Goal: Task Accomplishment & Management: Manage account settings

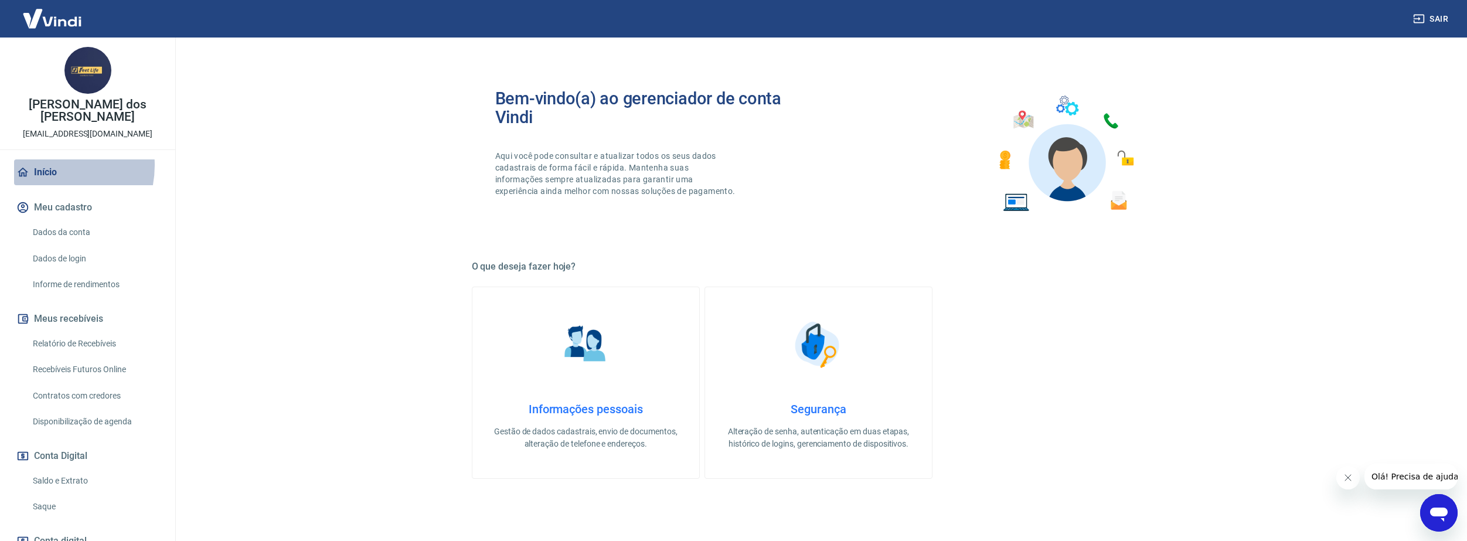
click at [44, 165] on link "Início" at bounding box center [87, 172] width 147 height 26
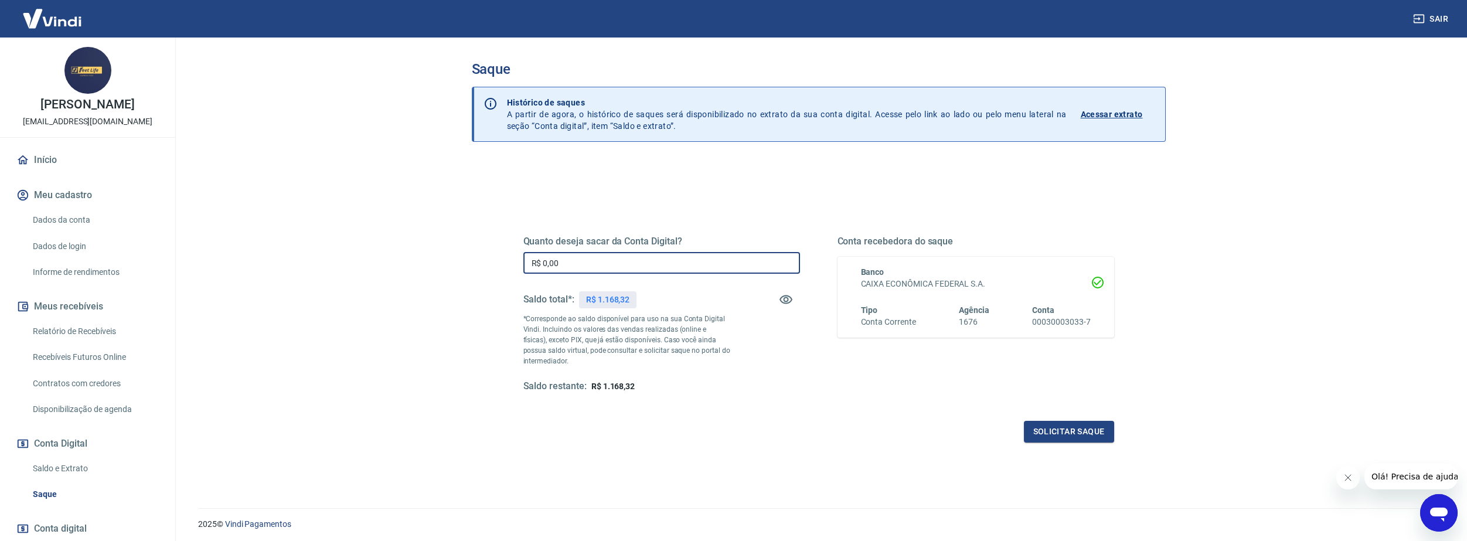
click at [597, 253] on input "R$ 0,00" at bounding box center [661, 263] width 277 height 22
type input "R$ 1.168,00"
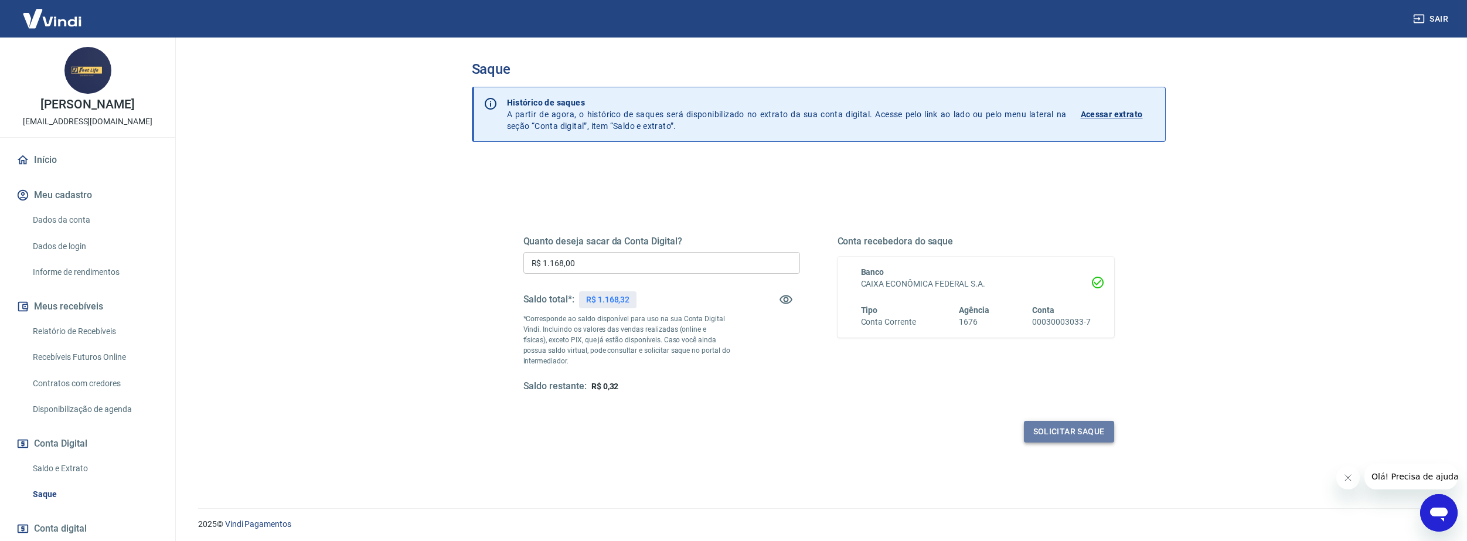
click at [1091, 430] on button "Solicitar saque" at bounding box center [1069, 432] width 90 height 22
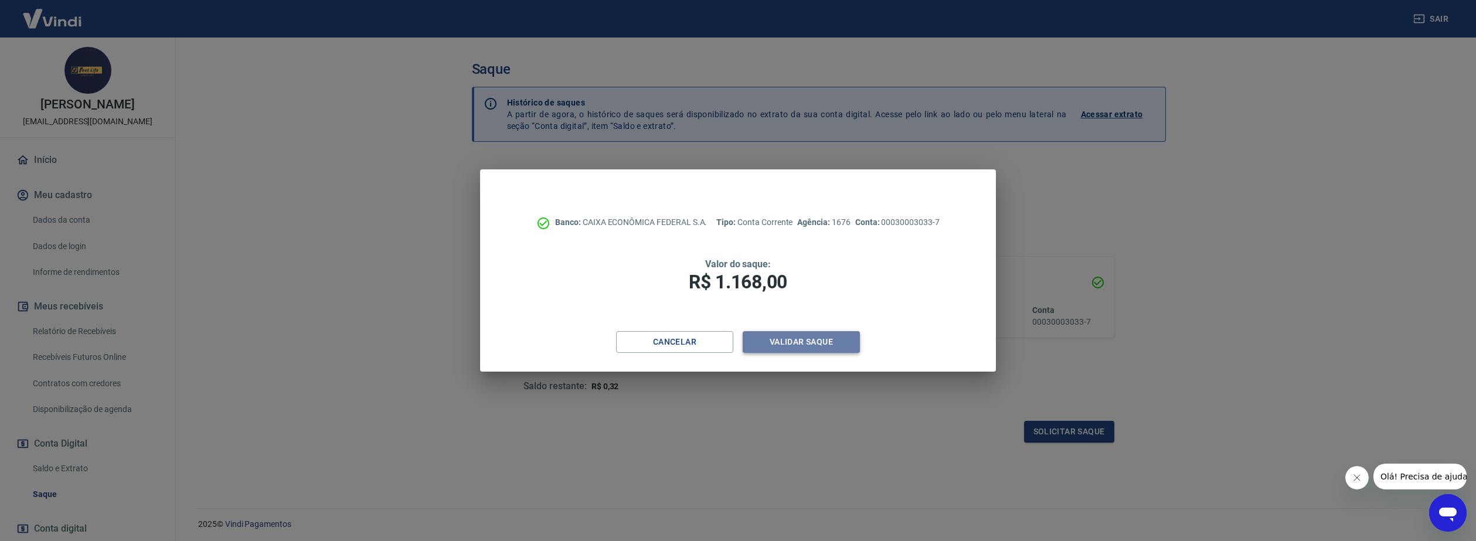
click at [846, 348] on button "Validar saque" at bounding box center [801, 342] width 117 height 22
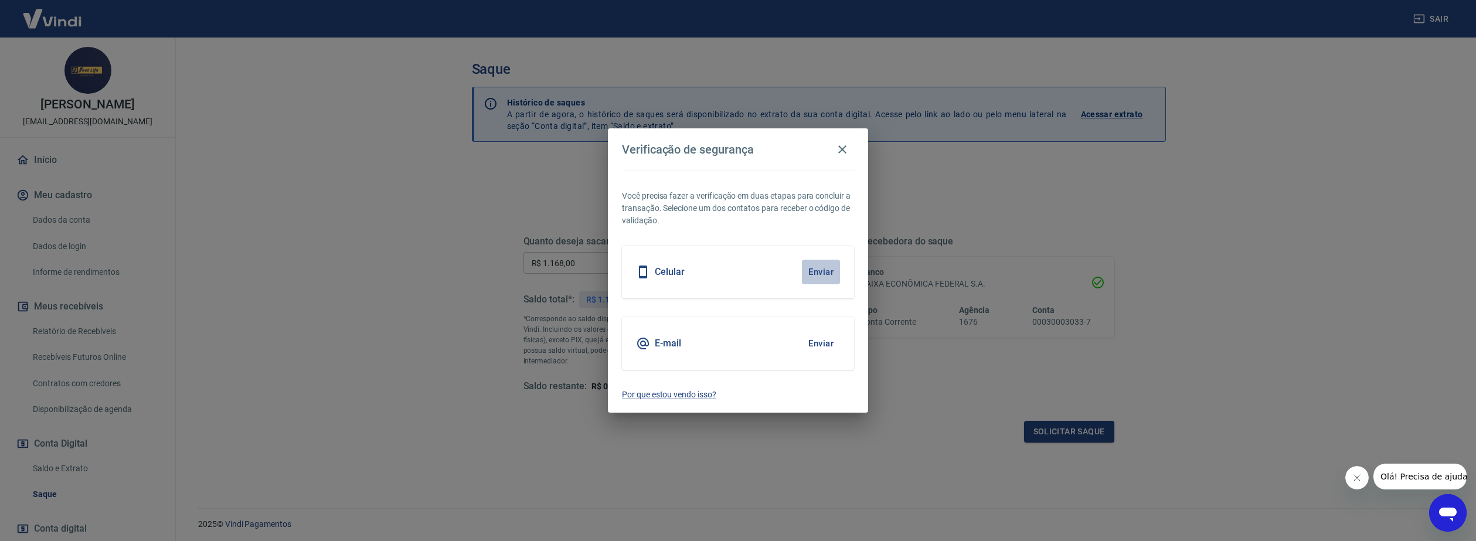
click at [825, 272] on button "Enviar" at bounding box center [821, 272] width 38 height 25
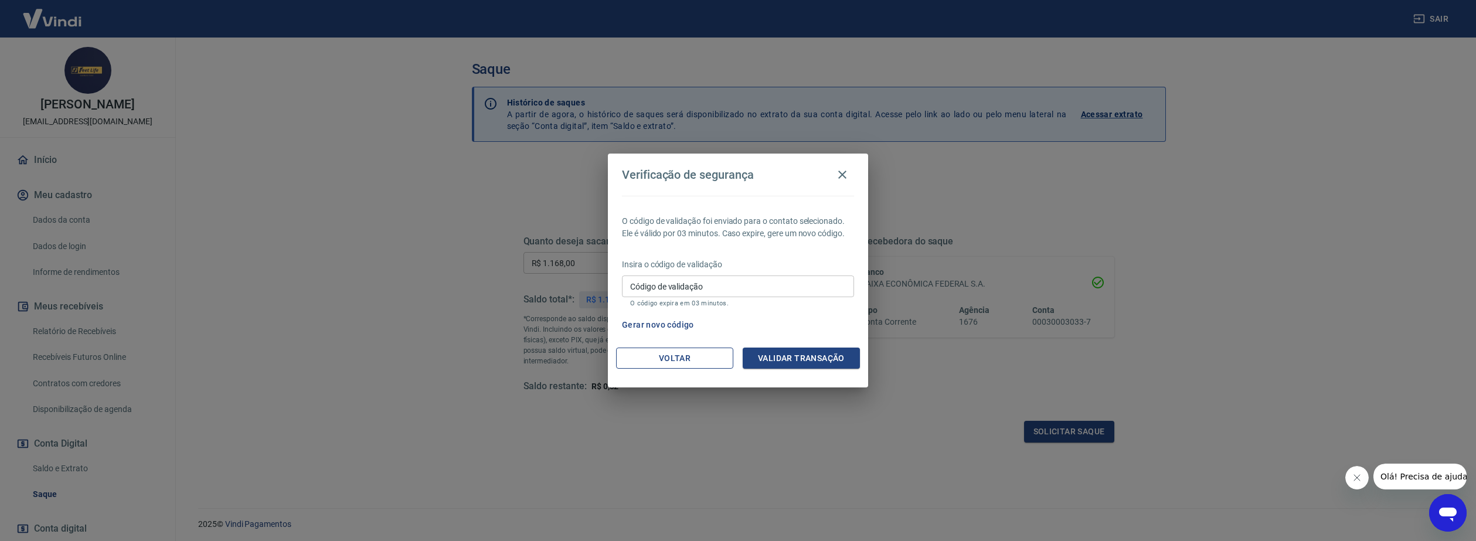
click at [709, 359] on button "Voltar" at bounding box center [674, 359] width 117 height 22
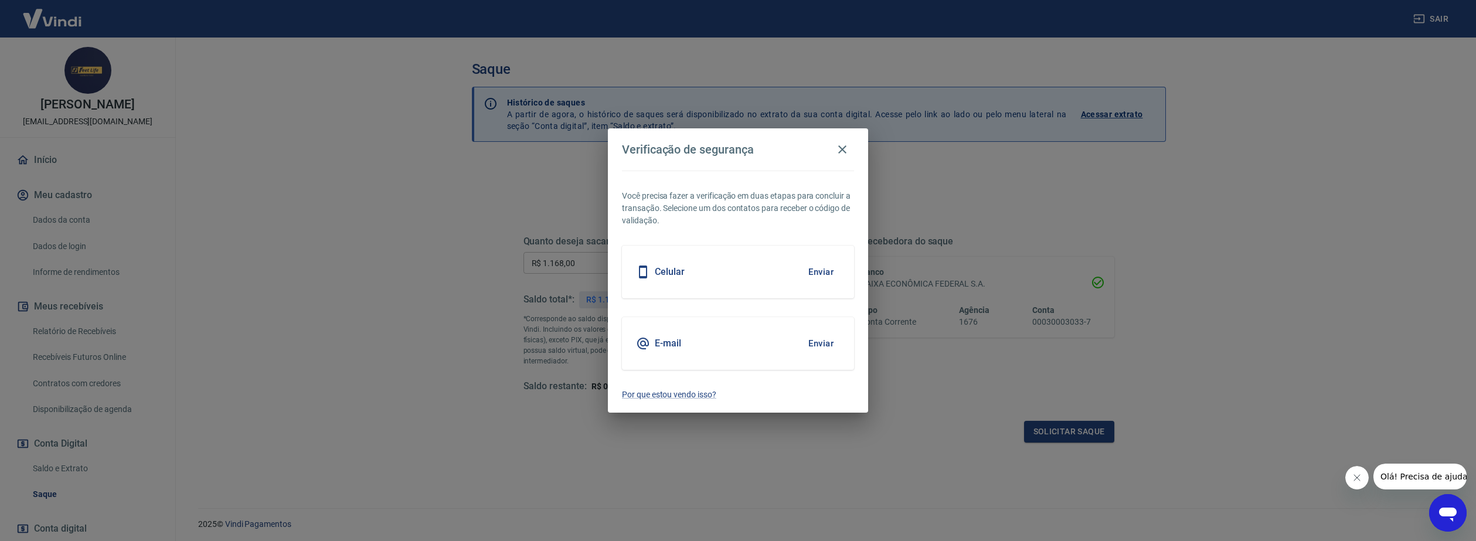
click at [824, 345] on button "Enviar" at bounding box center [821, 343] width 38 height 25
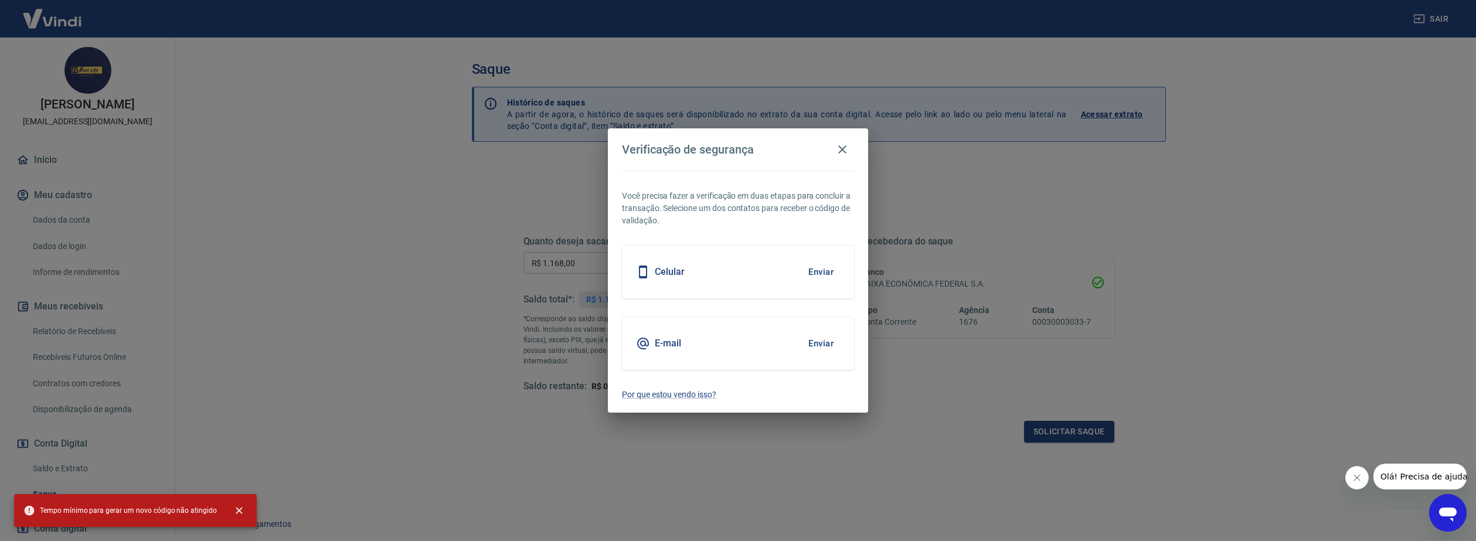
click at [832, 342] on button "Enviar" at bounding box center [821, 343] width 38 height 25
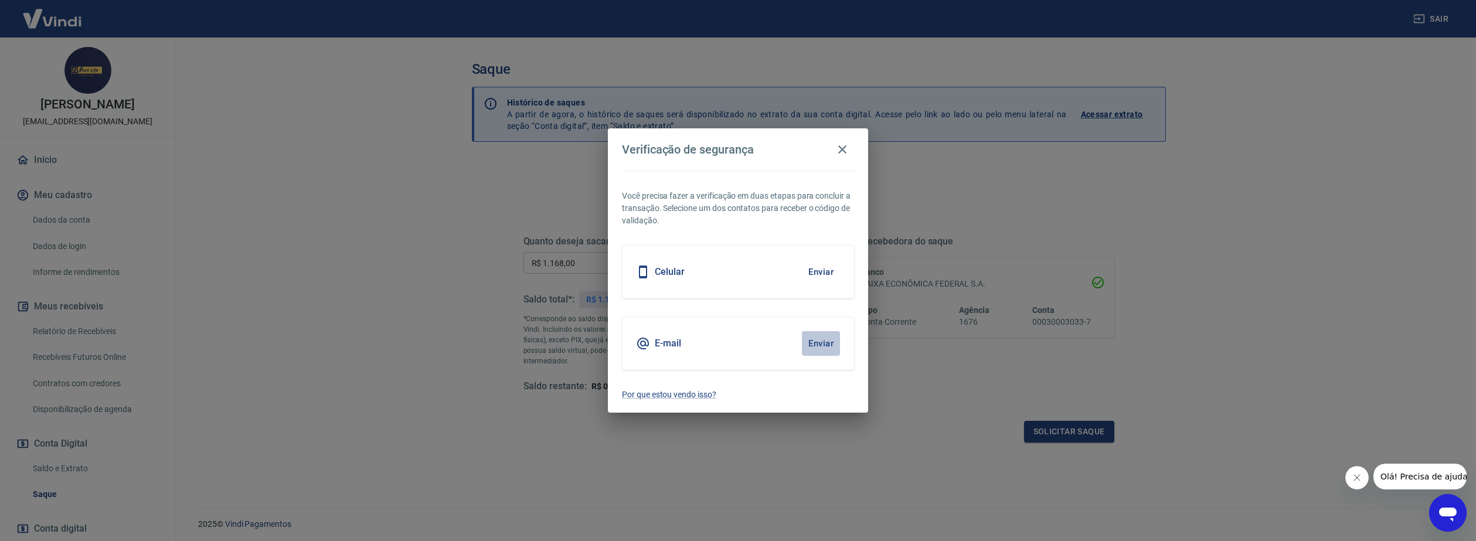
click at [811, 343] on button "Enviar" at bounding box center [821, 343] width 38 height 25
click at [809, 341] on button "Enviar" at bounding box center [821, 343] width 38 height 25
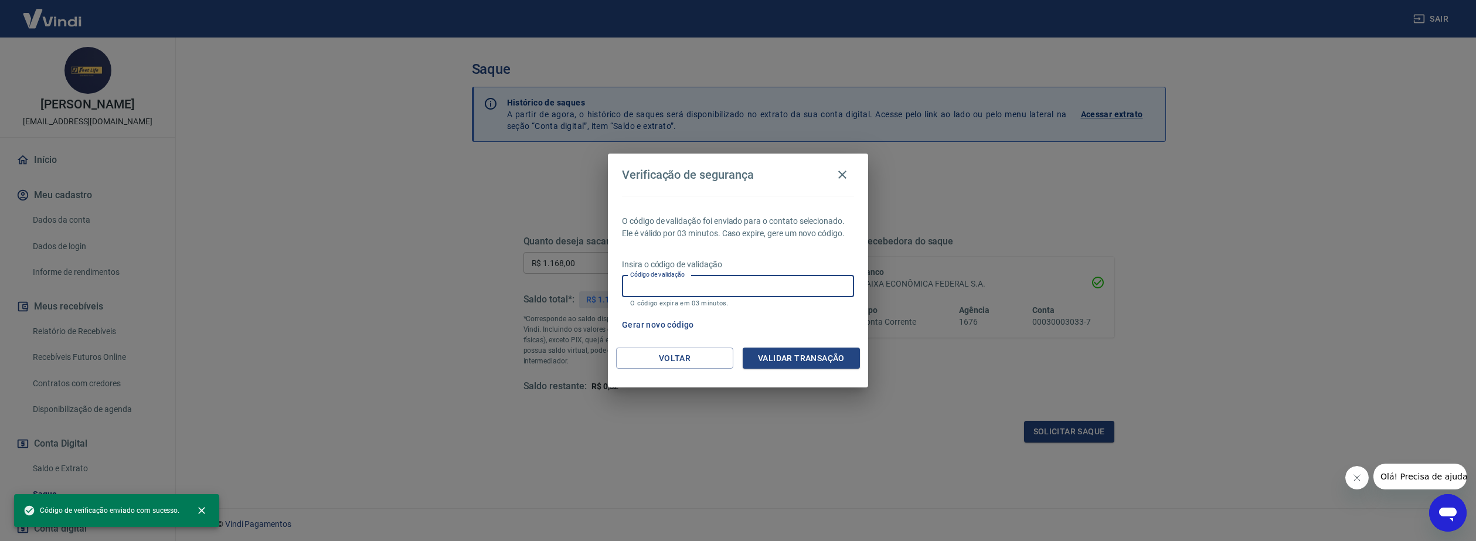
paste input "272509"
type input "272509"
click at [825, 359] on button "Validar transação" at bounding box center [801, 359] width 117 height 22
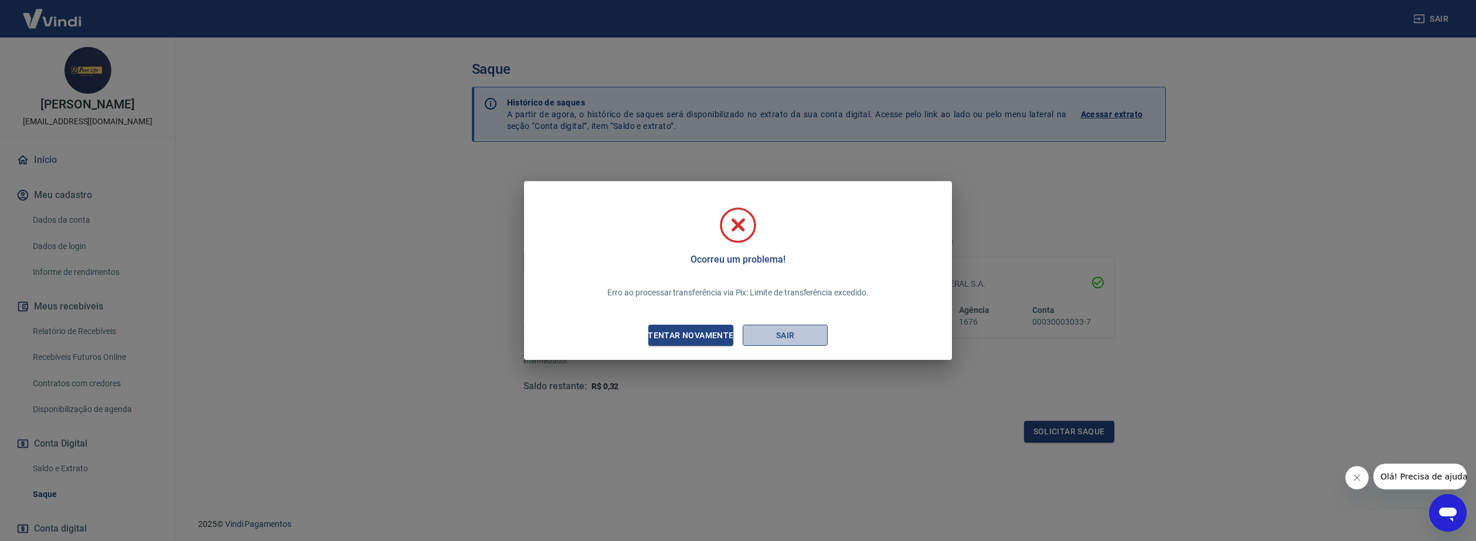
click at [775, 336] on button "Sair" at bounding box center [785, 336] width 85 height 22
